Goal: Information Seeking & Learning: Check status

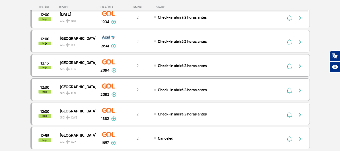
scroll to position [505, 0]
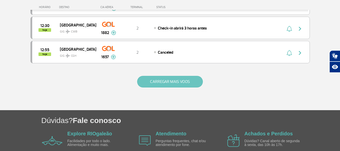
click at [167, 82] on button "CARREGAR MAIS VOOS" at bounding box center [170, 82] width 66 height 12
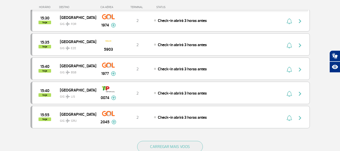
scroll to position [1011, 0]
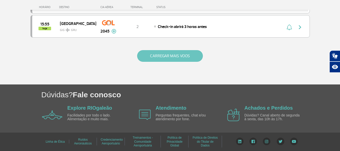
click at [168, 54] on button "CARREGAR MAIS VOOS" at bounding box center [170, 56] width 66 height 12
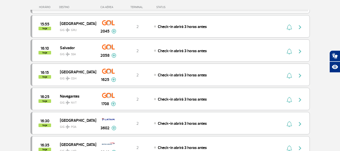
drag, startPoint x: 339, startPoint y: 98, endPoint x: 339, endPoint y: 103, distance: 5.0
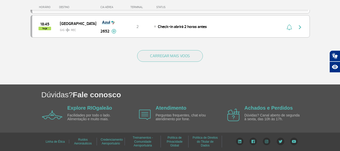
drag, startPoint x: 174, startPoint y: 45, endPoint x: 171, endPoint y: 57, distance: 12.2
click at [174, 45] on div "CARREGAR MAIS VOOS" at bounding box center [169, 64] width 279 height 41
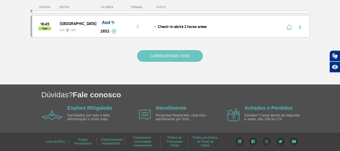
click at [171, 56] on button "CARREGAR MAIS VOOS" at bounding box center [170, 56] width 66 height 12
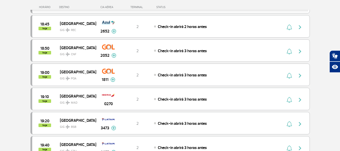
scroll to position [1977, 0]
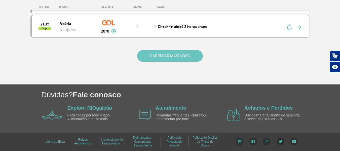
click at [175, 56] on button "CARREGAR MAIS VOOS" at bounding box center [170, 56] width 66 height 12
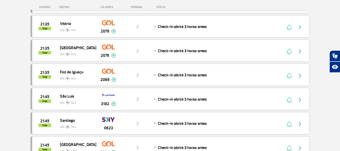
drag, startPoint x: 340, startPoint y: 121, endPoint x: 341, endPoint y: 132, distance: 11.4
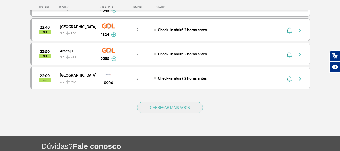
scroll to position [2418, 0]
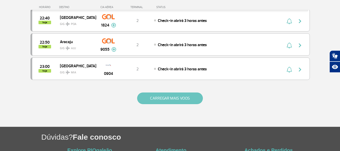
click at [169, 98] on button "CARREGAR MAIS VOOS" at bounding box center [170, 98] width 66 height 12
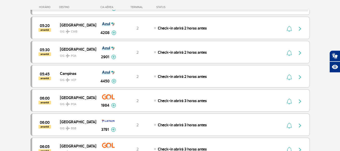
scroll to position [2943, 0]
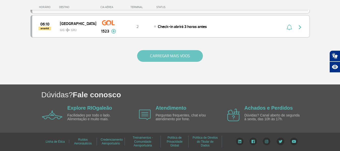
click at [169, 56] on button "CARREGAR MAIS VOOS" at bounding box center [170, 56] width 66 height 12
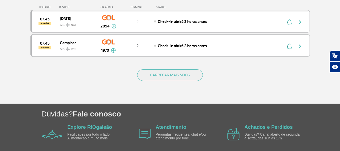
scroll to position [3427, 0]
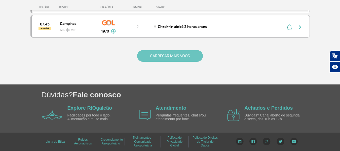
click at [168, 57] on button "CARREGAR MAIS VOOS" at bounding box center [170, 56] width 66 height 12
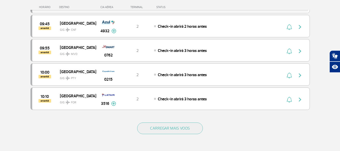
scroll to position [3863, 0]
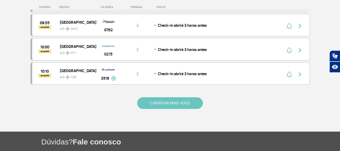
click at [149, 101] on button "CARREGAR MAIS VOOS" at bounding box center [170, 103] width 66 height 12
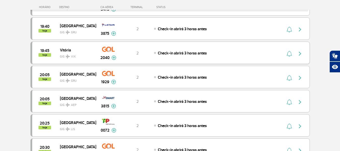
scroll to position [1587, 0]
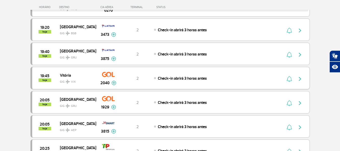
click at [114, 82] on img at bounding box center [113, 83] width 5 height 5
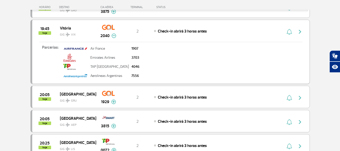
scroll to position [1688, 0]
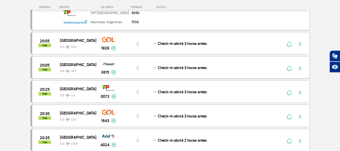
click at [112, 72] on img at bounding box center [113, 72] width 5 height 5
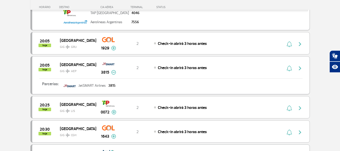
scroll to position [1738, 0]
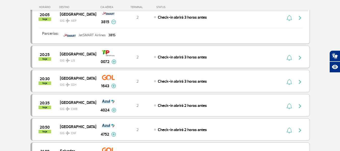
click at [113, 62] on img at bounding box center [113, 61] width 5 height 5
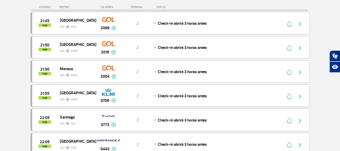
scroll to position [2216, 0]
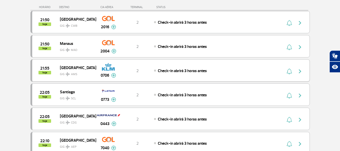
click at [110, 75] on div "0706" at bounding box center [108, 75] width 15 height 6
click at [115, 76] on img at bounding box center [113, 75] width 5 height 5
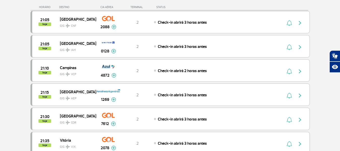
scroll to position [1973, 0]
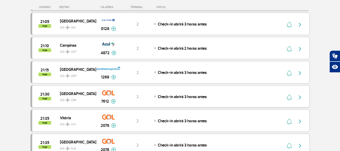
click at [300, 96] on img "button" at bounding box center [300, 97] width 6 height 6
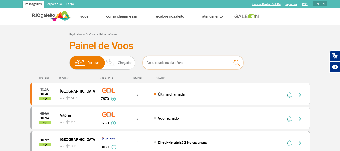
click at [174, 61] on input "text" at bounding box center [193, 62] width 101 height 13
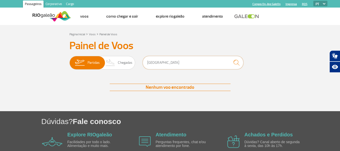
click at [154, 61] on input "[GEOGRAPHIC_DATA]" at bounding box center [193, 62] width 101 height 13
click at [152, 63] on input "zurique" at bounding box center [193, 62] width 101 height 13
click at [239, 60] on img "submit" at bounding box center [236, 62] width 11 height 10
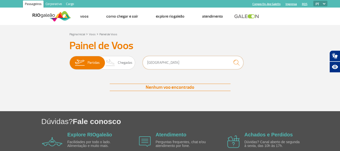
click at [165, 62] on input "[GEOGRAPHIC_DATA]" at bounding box center [193, 62] width 101 height 13
click at [150, 60] on input "[GEOGRAPHIC_DATA]" at bounding box center [193, 62] width 101 height 13
type input "[GEOGRAPHIC_DATA]"
click at [237, 63] on img "submit" at bounding box center [236, 62] width 11 height 10
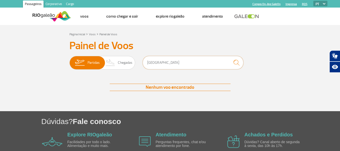
click at [154, 63] on input "[GEOGRAPHIC_DATA]" at bounding box center [193, 62] width 101 height 13
click at [236, 61] on img "submit" at bounding box center [236, 62] width 11 height 10
click at [156, 61] on input "[GEOGRAPHIC_DATA]" at bounding box center [193, 62] width 101 height 13
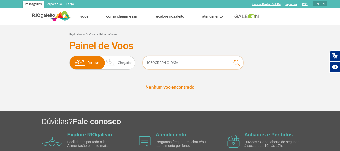
click at [156, 61] on input "[GEOGRAPHIC_DATA]" at bounding box center [193, 62] width 101 height 13
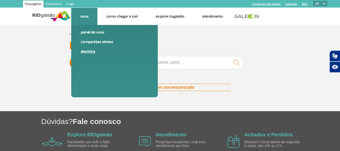
click at [85, 51] on link "Destinos" at bounding box center [114, 52] width 67 height 6
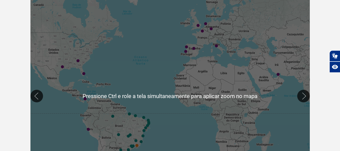
scroll to position [101, 0]
click at [211, 29] on img "Frankfurt (FRA)" at bounding box center [211, 29] width 3 height 3
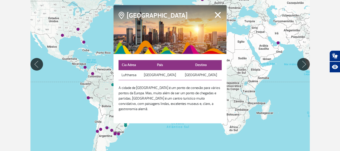
scroll to position [126, 0]
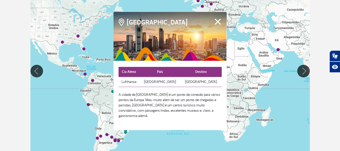
click at [209, 74] on th "Destino" at bounding box center [200, 72] width 41 height 10
drag, startPoint x: 239, startPoint y: 19, endPoint x: 241, endPoint y: 33, distance: 14.5
click at [241, 33] on div at bounding box center [169, 71] width 279 height 198
click at [214, 23] on button "Fechar" at bounding box center [218, 21] width 8 height 7
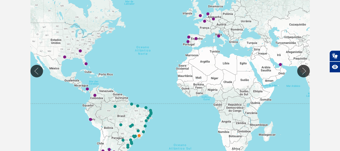
drag, startPoint x: 230, startPoint y: 9, endPoint x: 232, endPoint y: 26, distance: 16.5
click at [232, 26] on div at bounding box center [169, 71] width 279 height 198
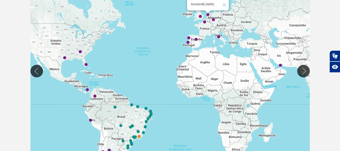
click at [208, 14] on img "Amsterdã (AMS)" at bounding box center [207, 14] width 3 height 3
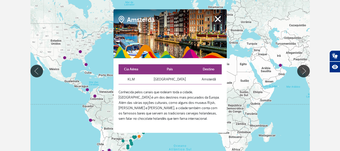
scroll to position [101, 0]
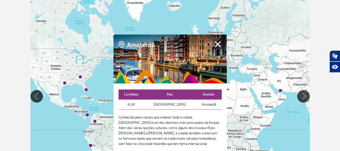
click at [217, 42] on button "Fechar" at bounding box center [218, 44] width 8 height 7
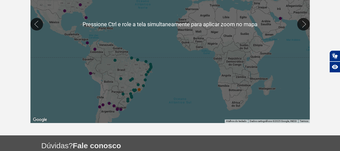
scroll to position [176, 0]
